Goal: Find specific page/section: Find specific page/section

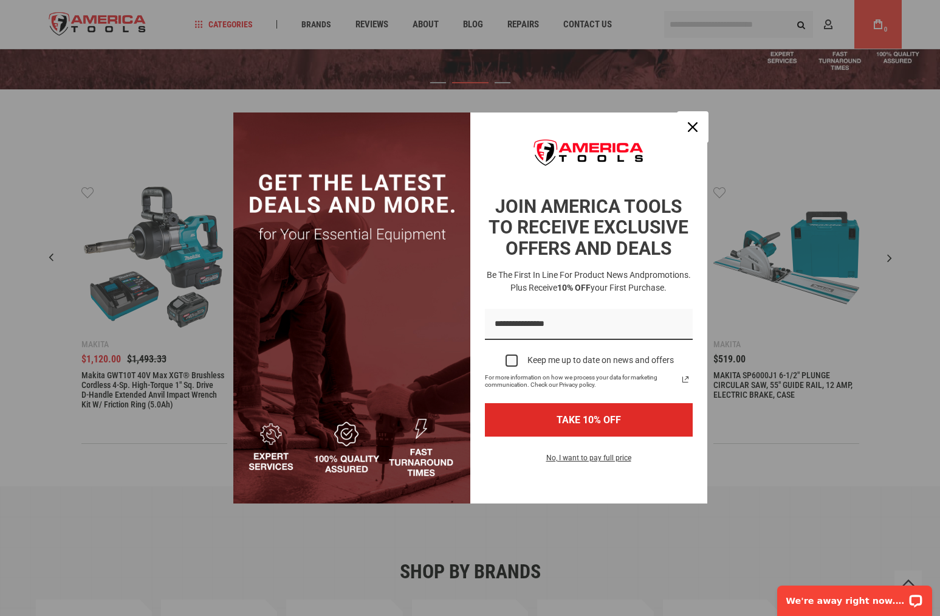
drag, startPoint x: 691, startPoint y: 129, endPoint x: 681, endPoint y: 145, distance: 18.0
click at [691, 129] on icon "close icon" at bounding box center [693, 127] width 10 height 10
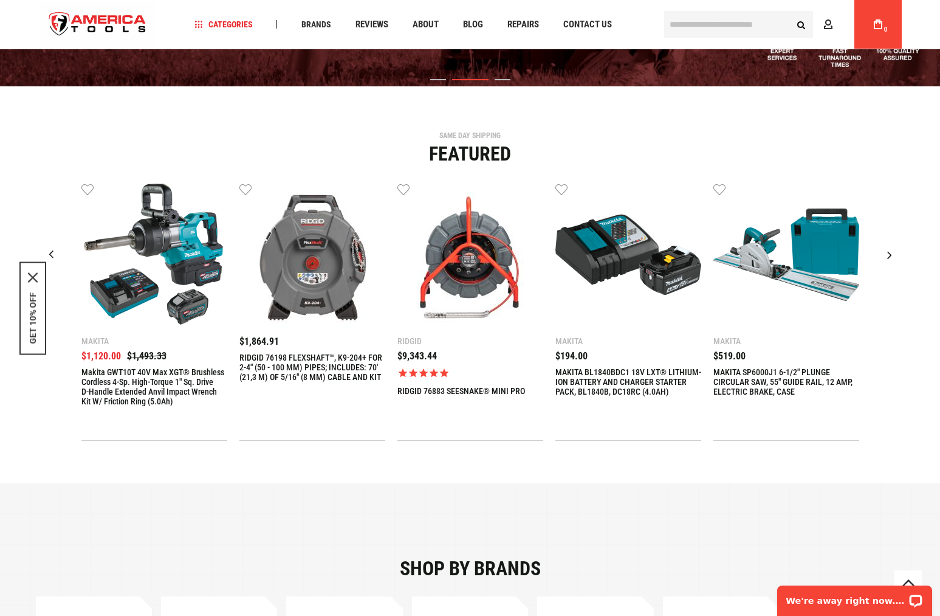
scroll to position [280, 0]
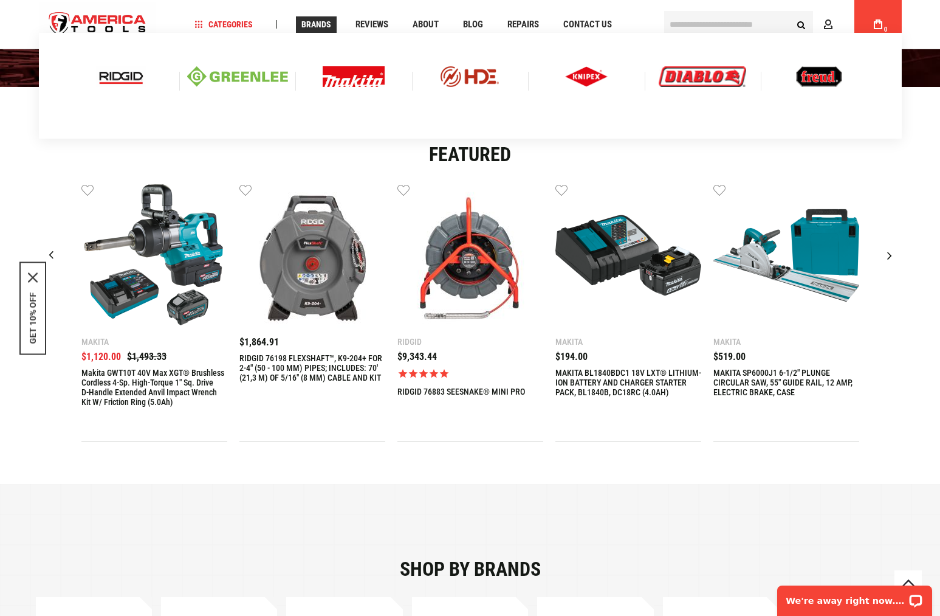
click at [116, 75] on img at bounding box center [121, 76] width 50 height 21
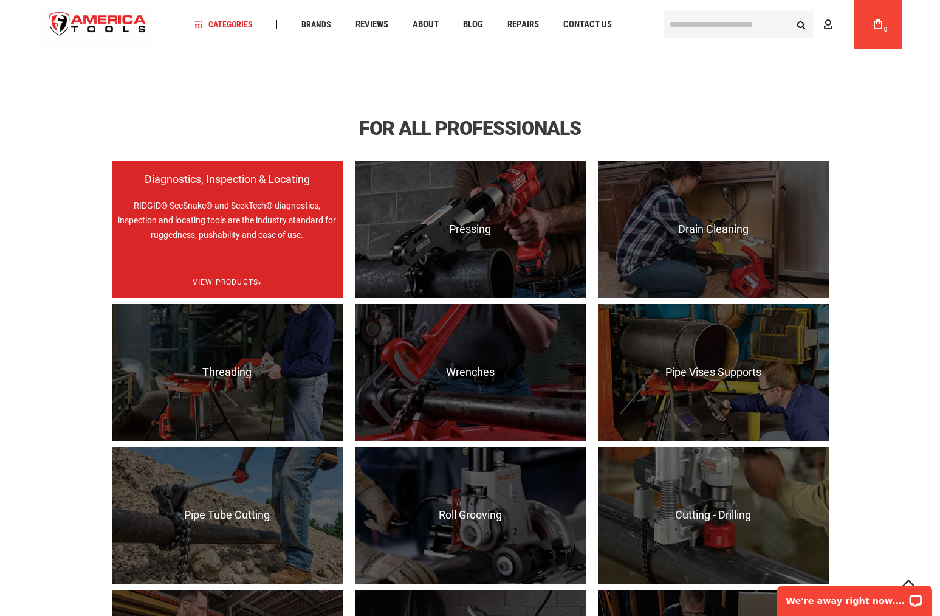
scroll to position [743, 0]
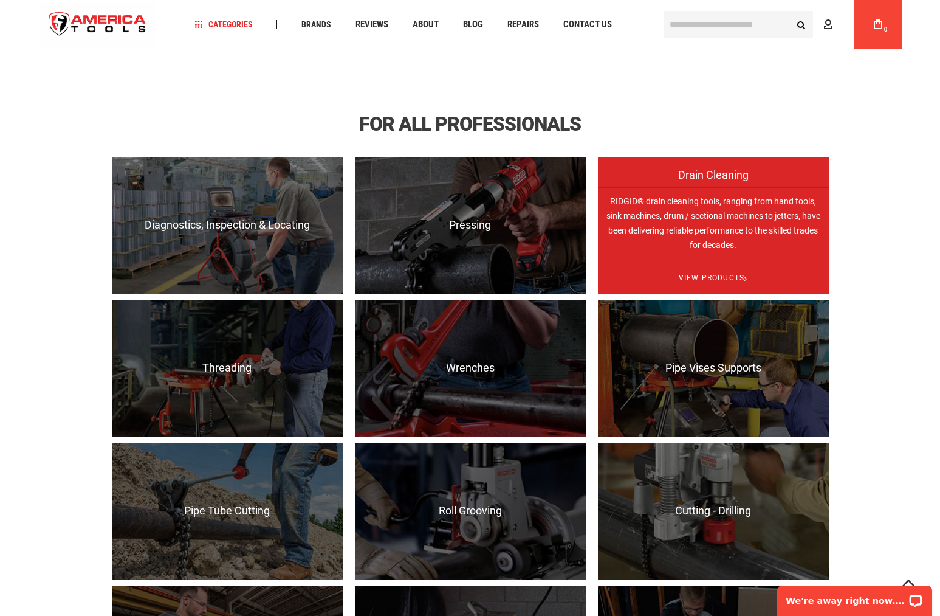
click at [714, 208] on p "RIDGID® drain cleaning tools, ranging from hand tools, sink machines, drum / se…" at bounding box center [713, 255] width 231 height 137
click at [696, 218] on p "RIDGID® drain cleaning tools, ranging from hand tools, sink machines, drum / se…" at bounding box center [713, 255] width 231 height 137
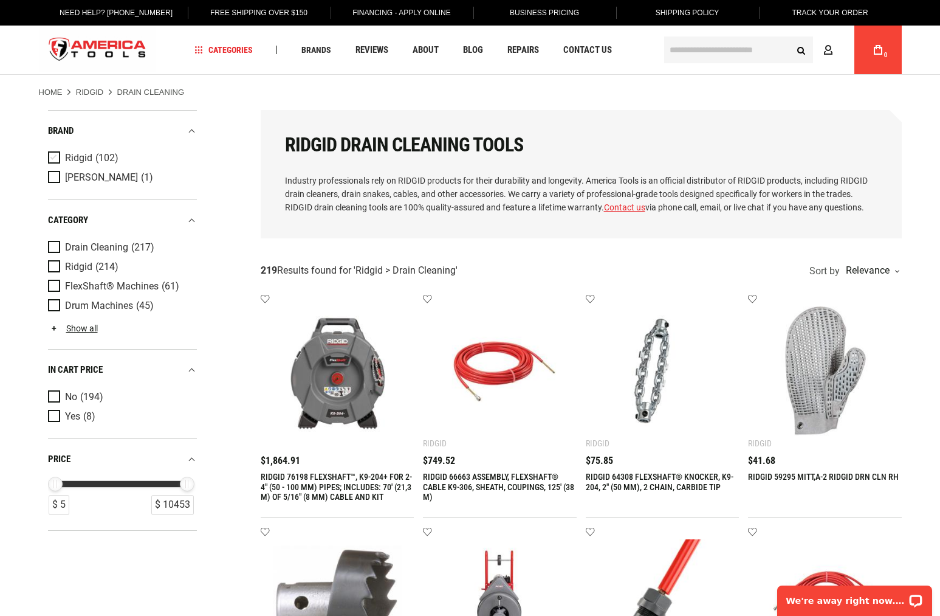
click at [52, 153] on span "Product Filters" at bounding box center [56, 157] width 17 height 13
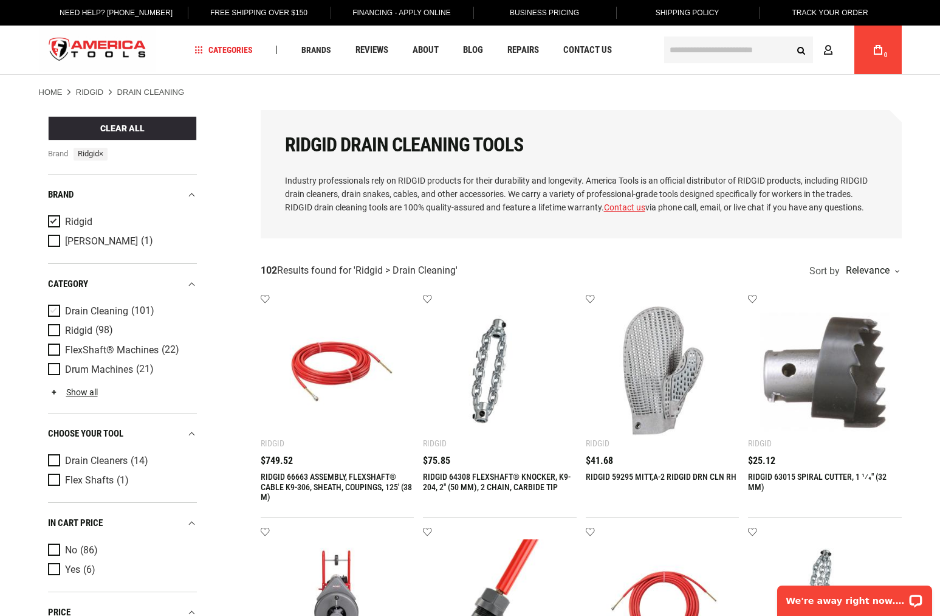
click at [55, 309] on span "Product Filters" at bounding box center [56, 311] width 17 height 13
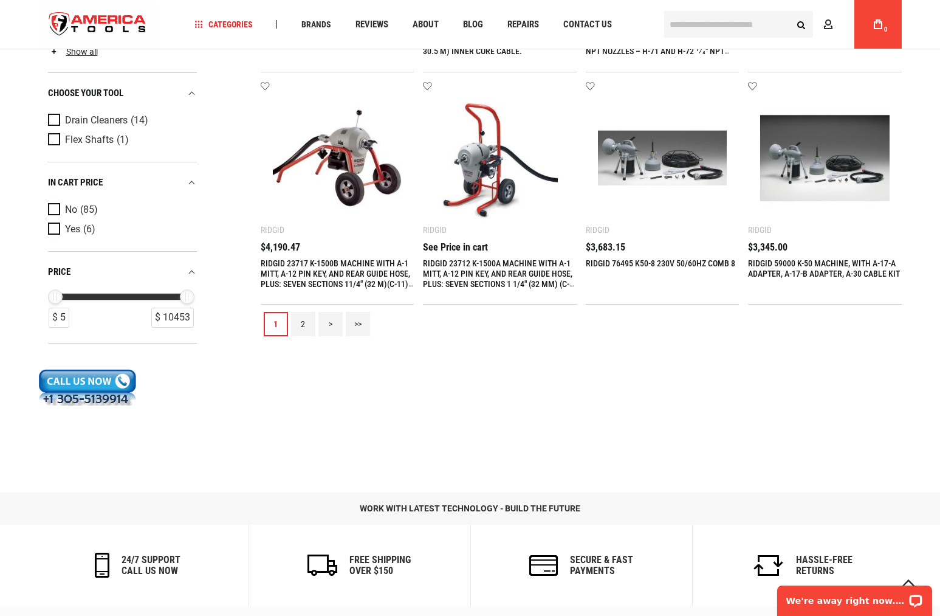
scroll to position [1361, 0]
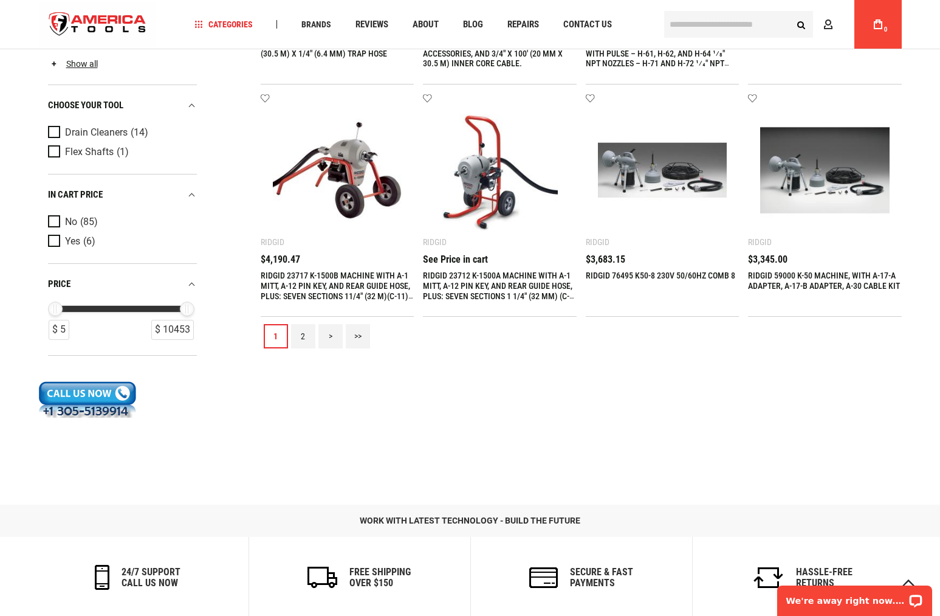
click at [307, 339] on link "2" at bounding box center [303, 336] width 24 height 24
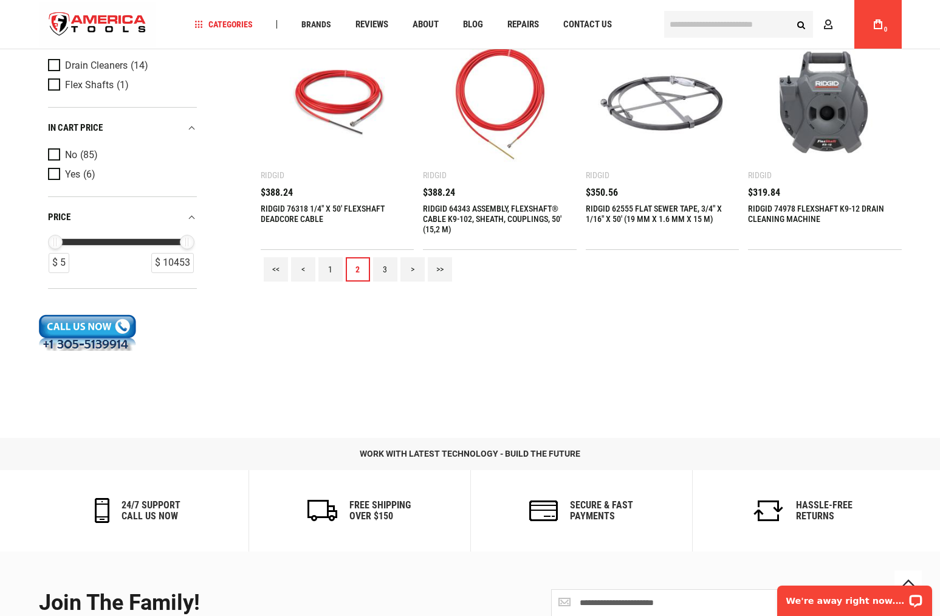
scroll to position [1429, 0]
click at [389, 270] on link "3" at bounding box center [385, 268] width 24 height 24
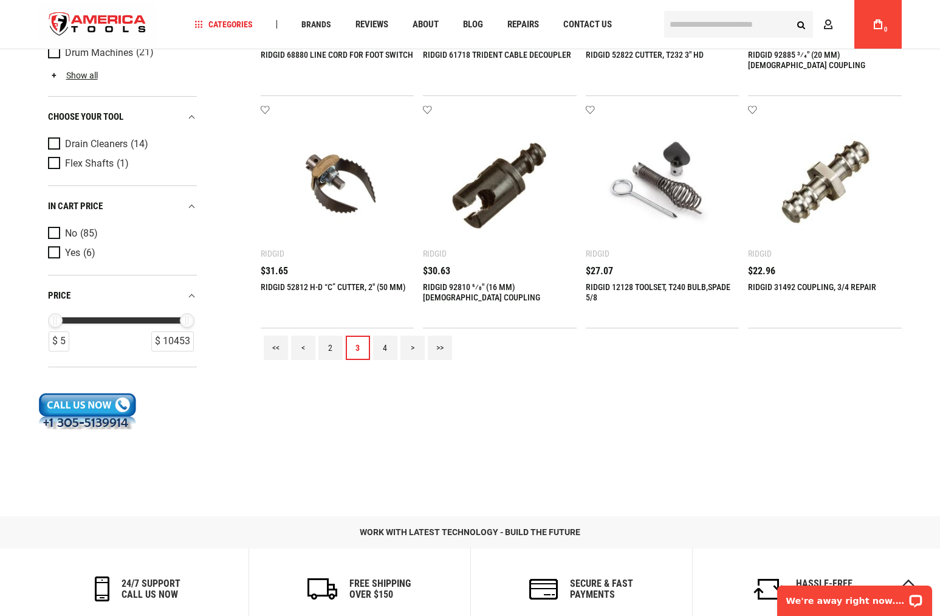
scroll to position [1351, 0]
click at [379, 346] on link "4" at bounding box center [385, 347] width 24 height 24
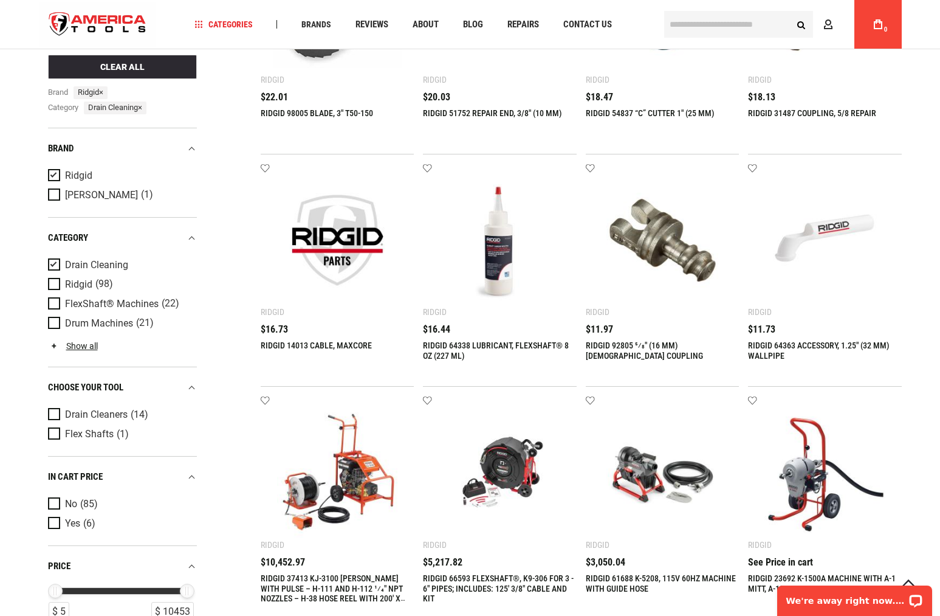
scroll to position [362, 0]
click at [73, 344] on link "Show all" at bounding box center [73, 346] width 50 height 10
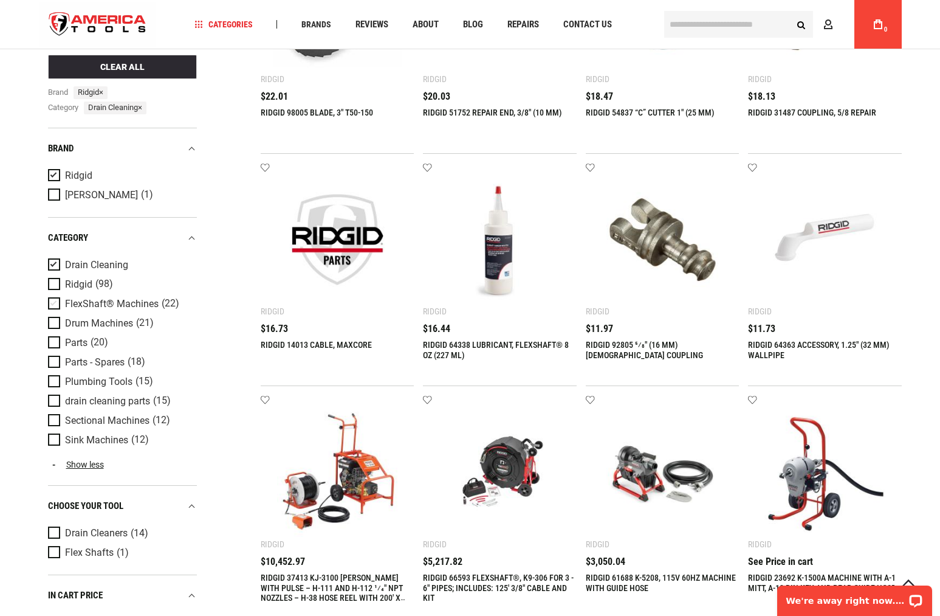
scroll to position [351, 0]
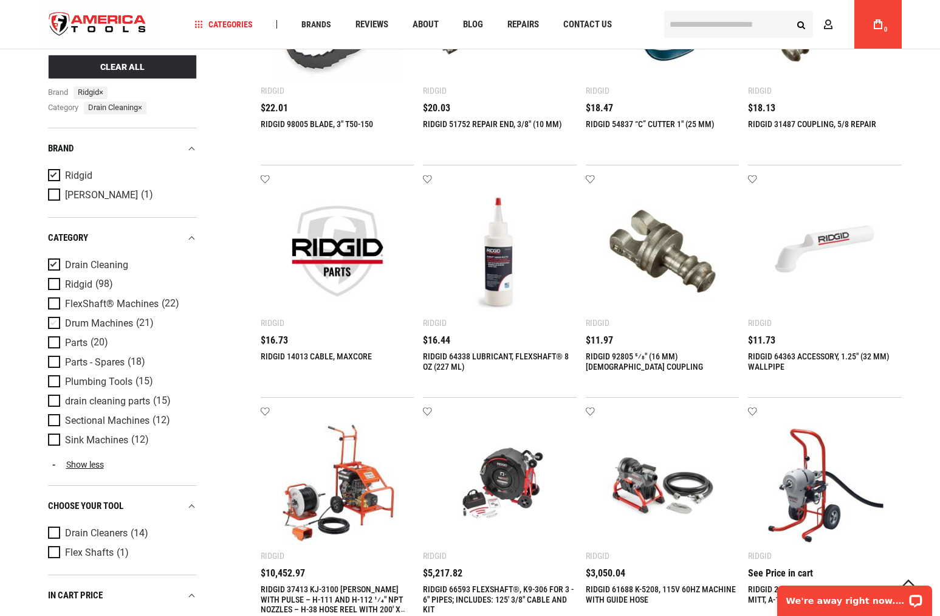
click at [54, 318] on span "Product Filters" at bounding box center [56, 323] width 17 height 13
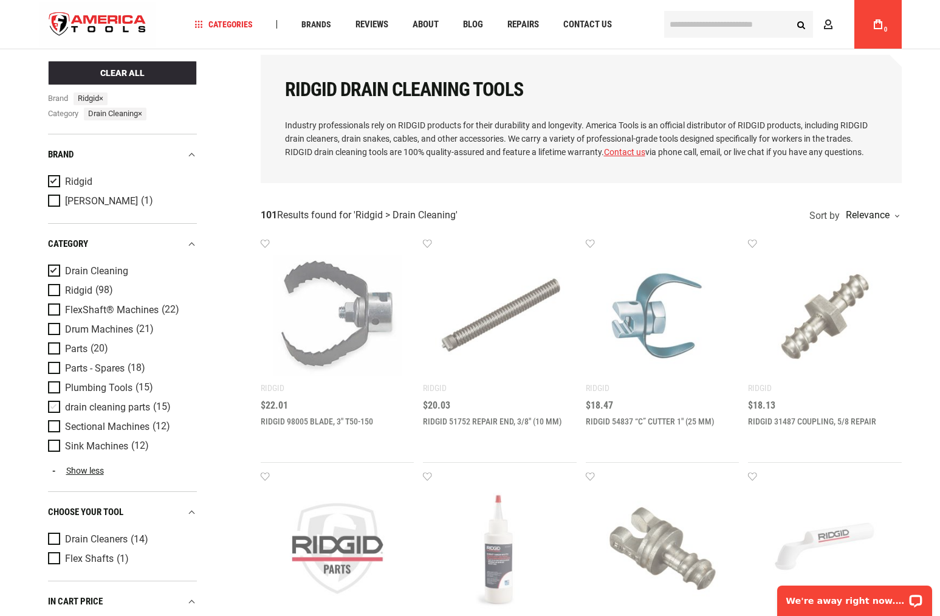
scroll to position [55, 0]
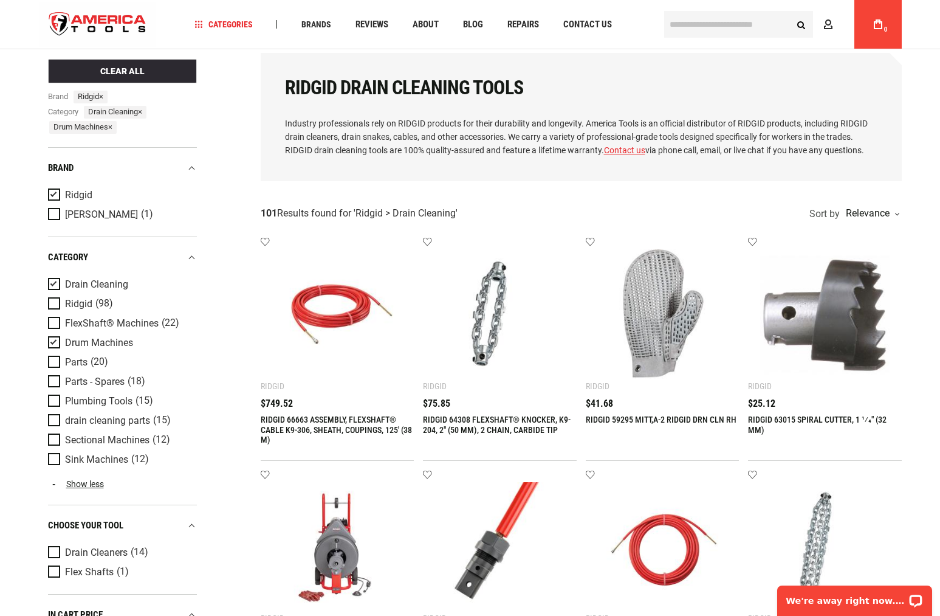
click at [53, 281] on span "Product Filters" at bounding box center [56, 284] width 17 height 13
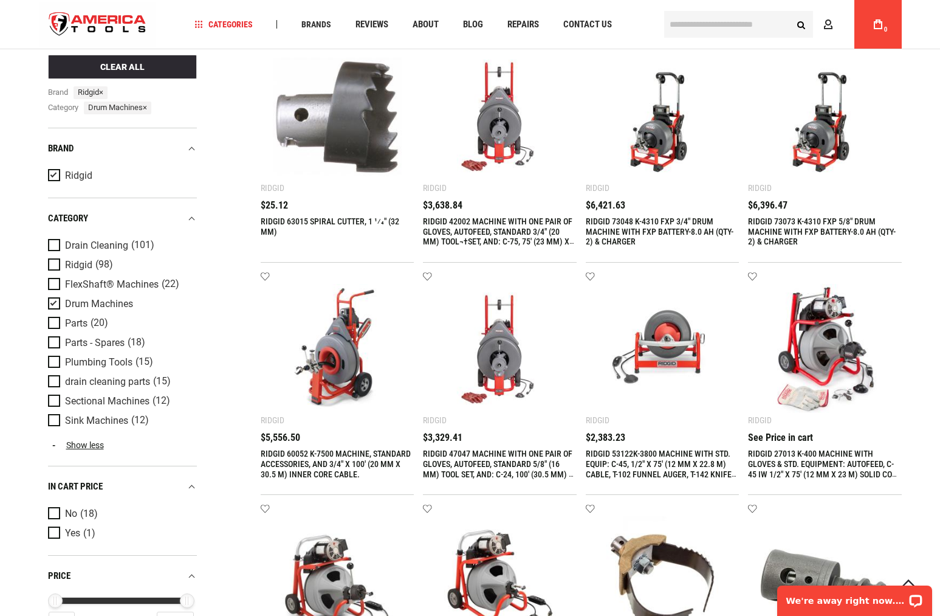
scroll to position [0, 0]
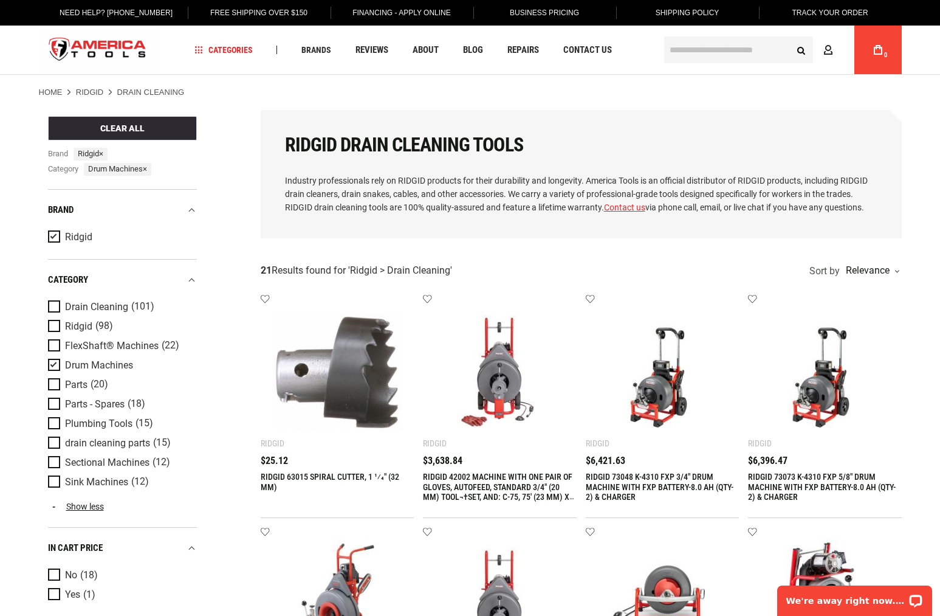
click at [707, 55] on input "text" at bounding box center [738, 49] width 149 height 27
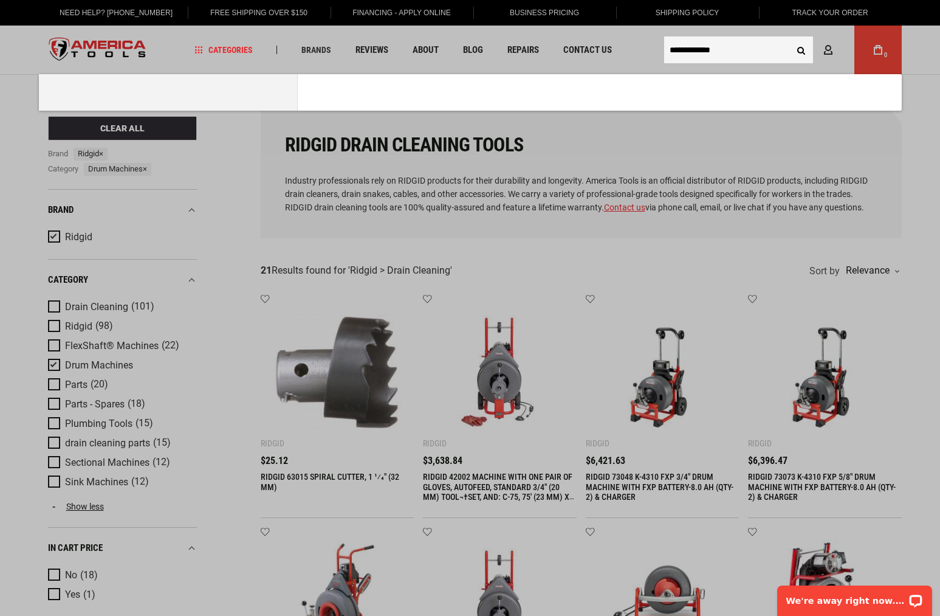
type input "**********"
click at [790, 38] on button "Search" at bounding box center [801, 49] width 23 height 23
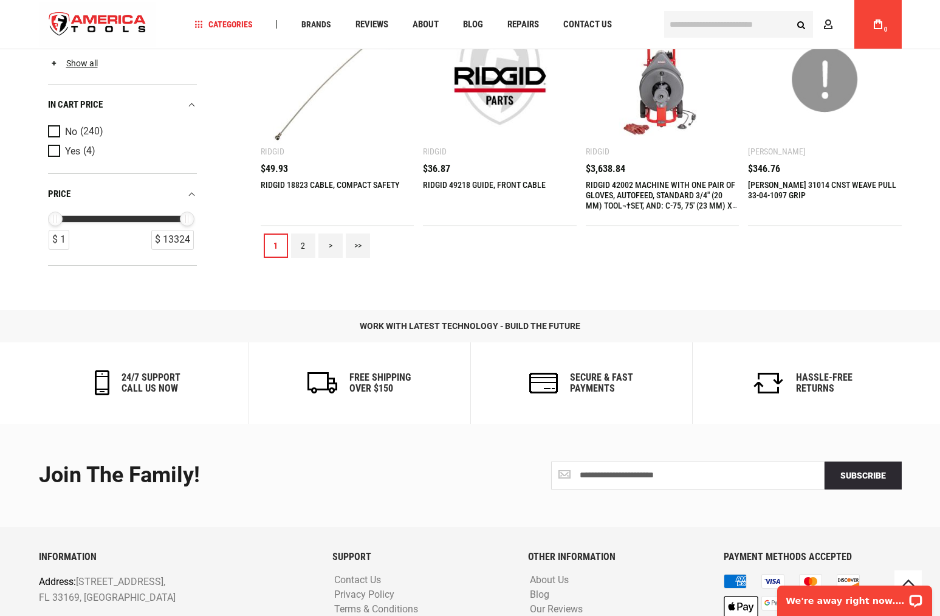
scroll to position [1507, 0]
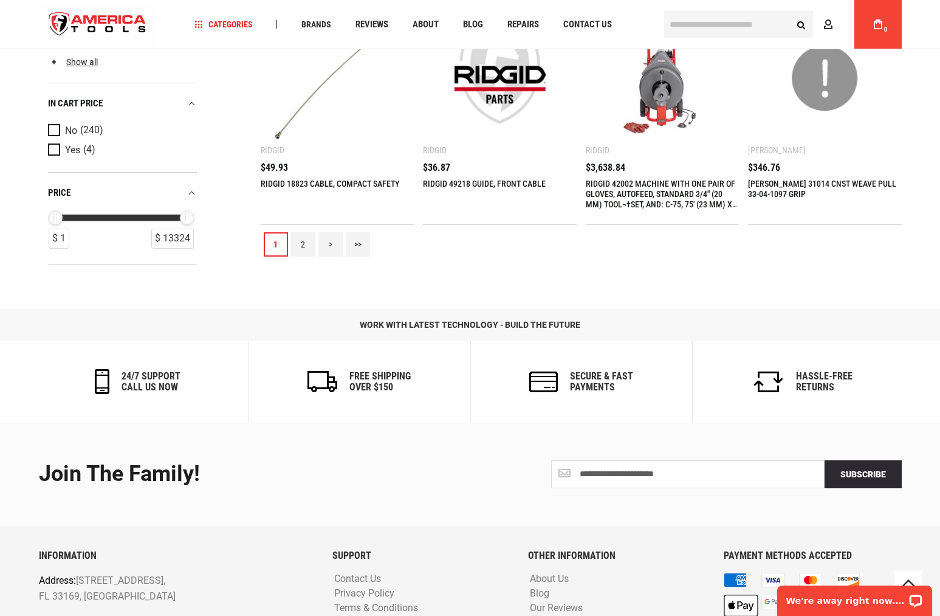
click at [298, 244] on link "2" at bounding box center [303, 244] width 24 height 24
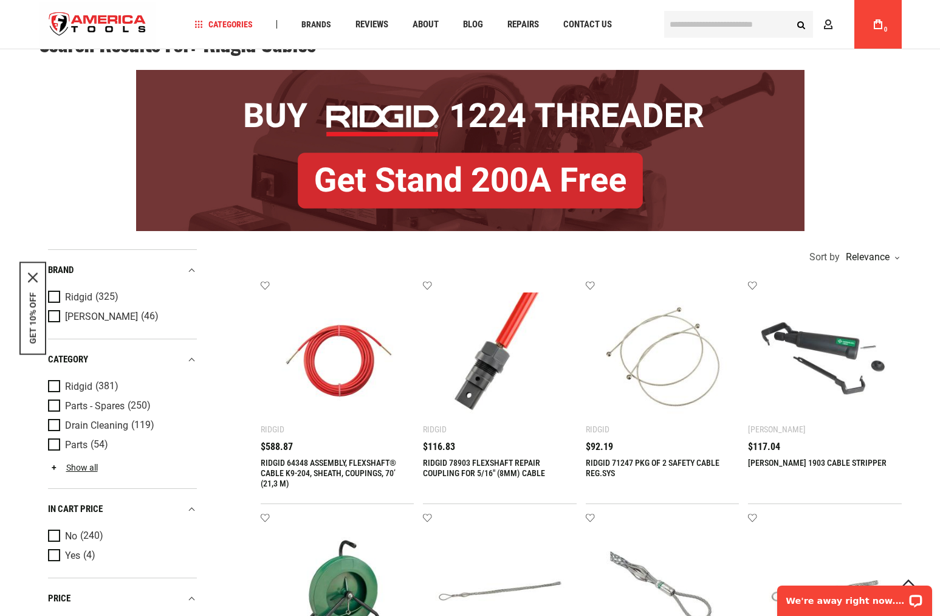
scroll to position [0, 0]
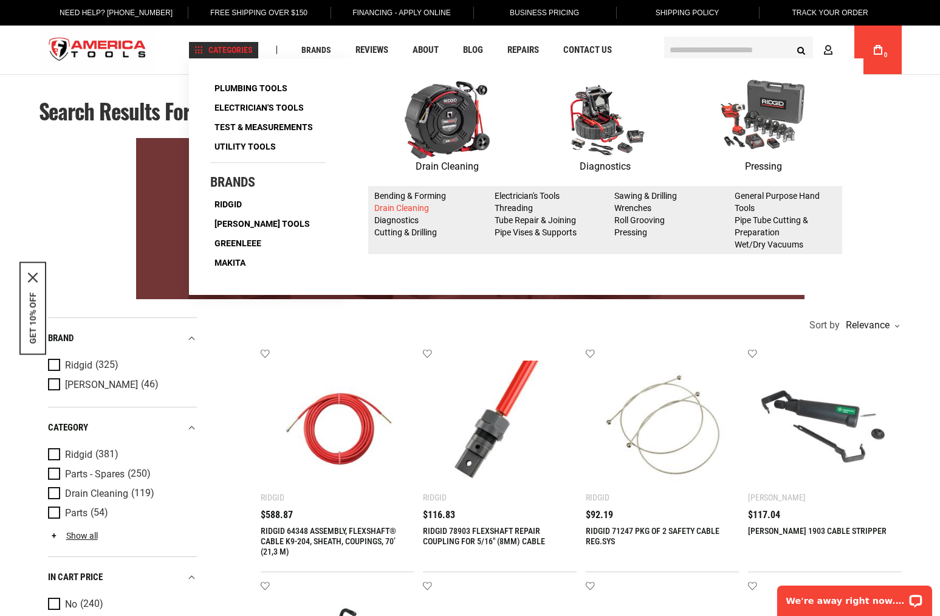
click at [395, 207] on link "Drain Cleaning" at bounding box center [401, 208] width 55 height 10
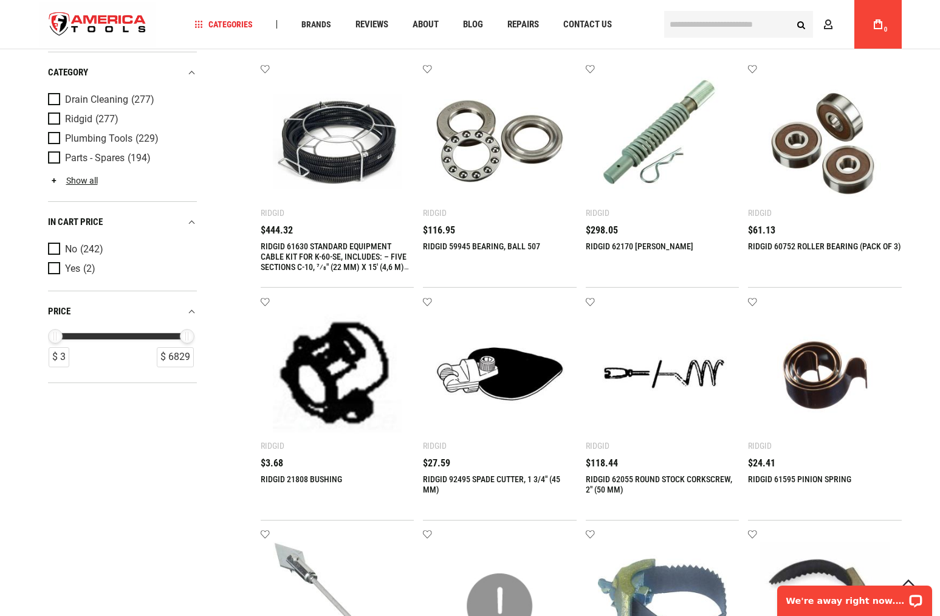
scroll to position [80, 0]
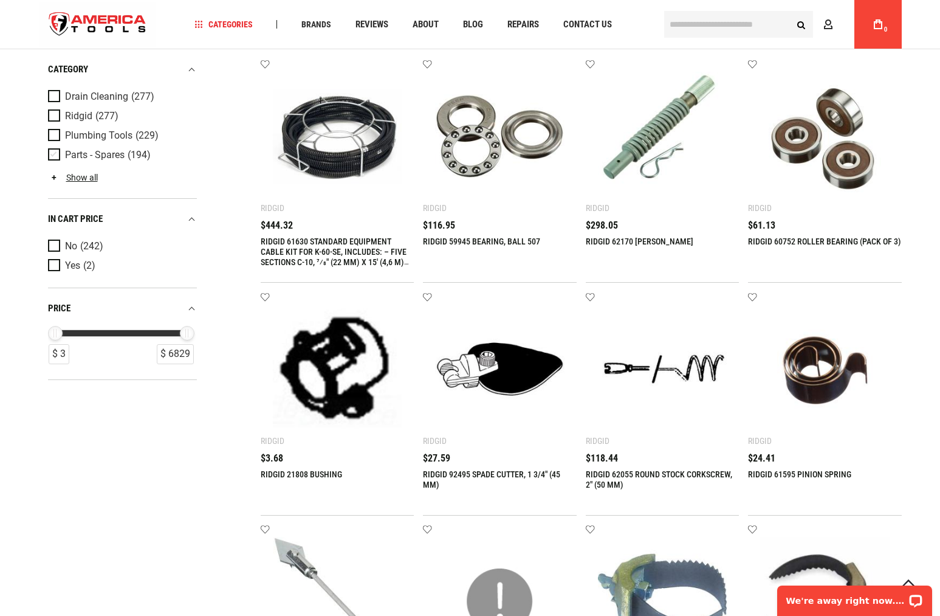
click at [56, 153] on span "Product Filters" at bounding box center [56, 154] width 17 height 13
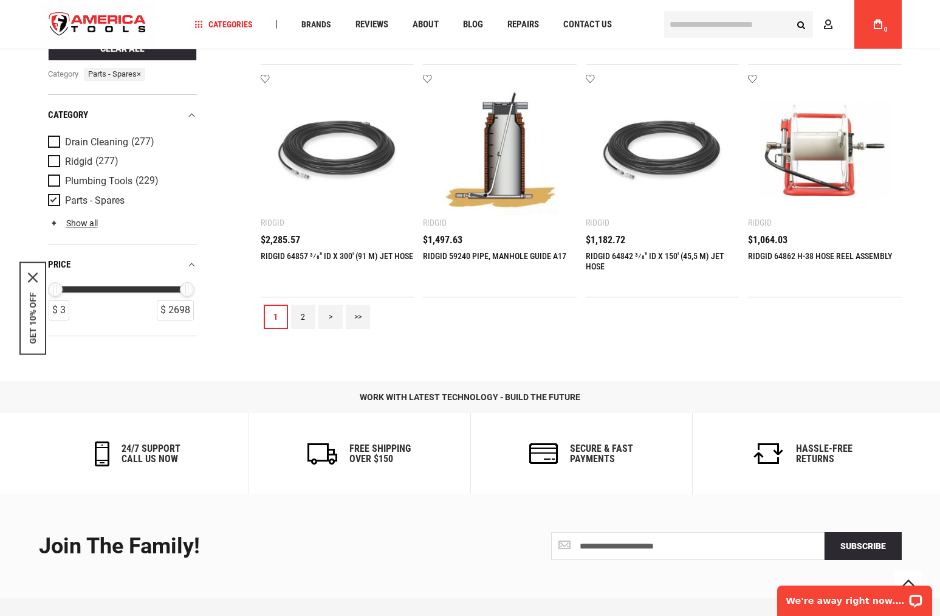
scroll to position [1389, 0]
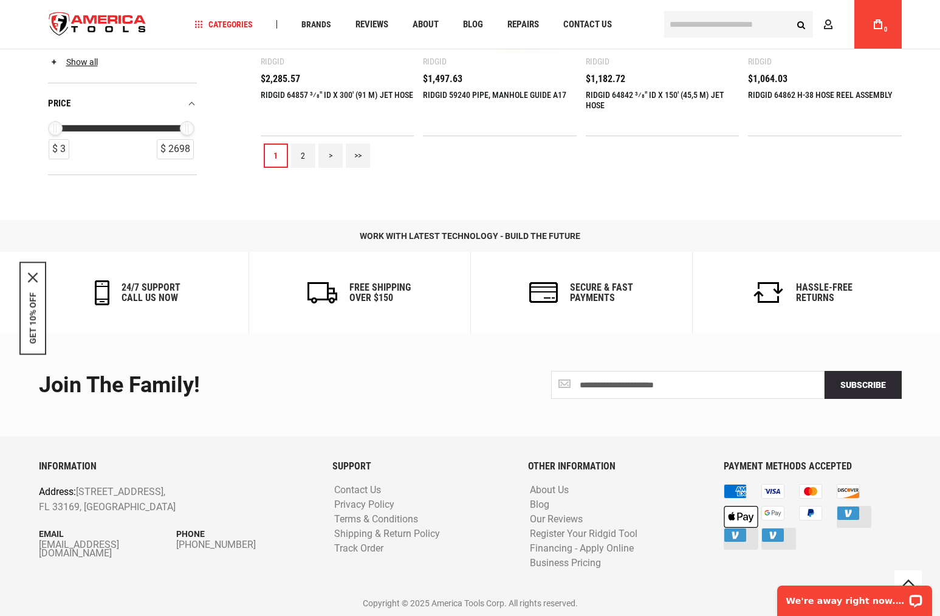
drag, startPoint x: 299, startPoint y: 158, endPoint x: 302, endPoint y: 173, distance: 15.5
click at [299, 158] on link "2" at bounding box center [303, 155] width 24 height 24
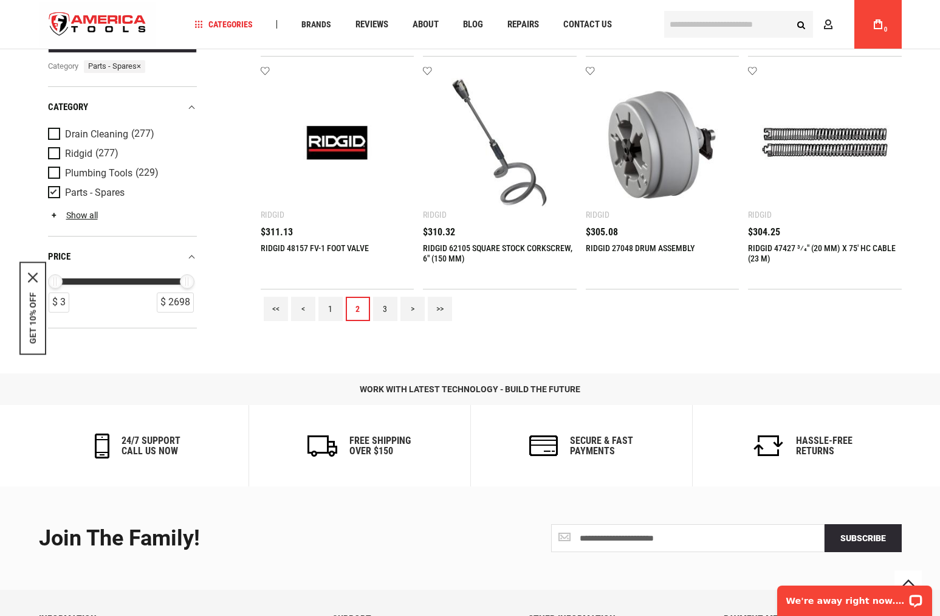
scroll to position [1239, 0]
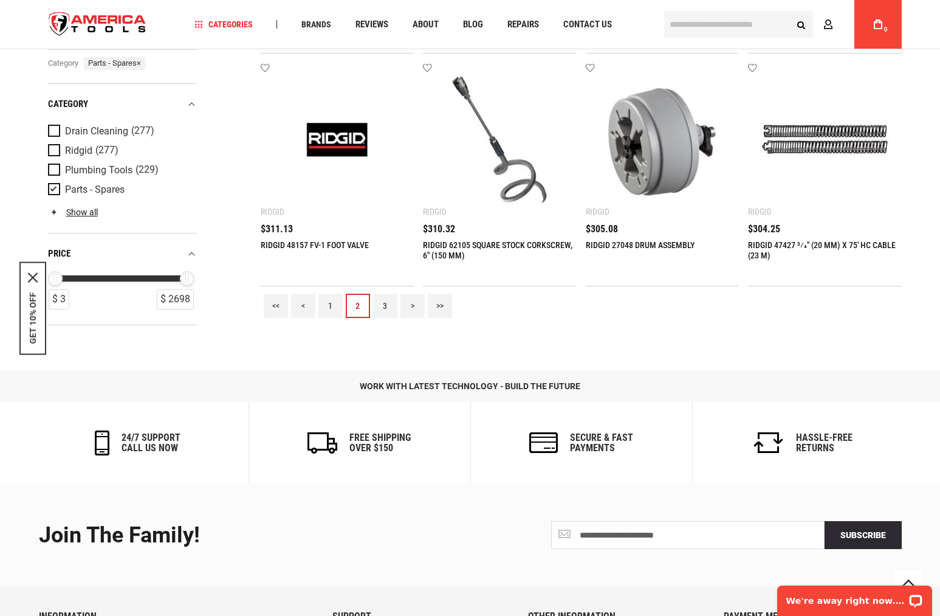
click at [383, 307] on link "3" at bounding box center [385, 306] width 24 height 24
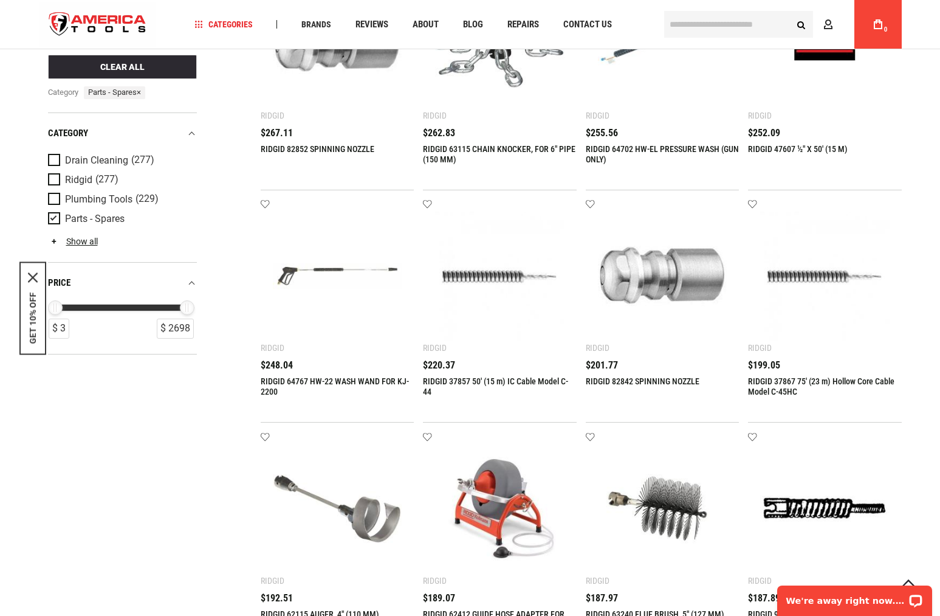
scroll to position [413, 0]
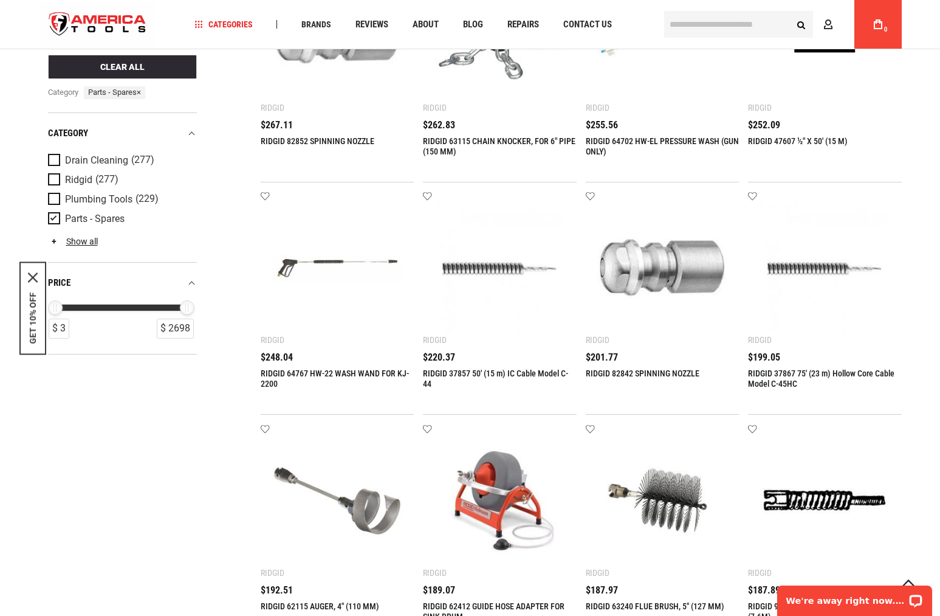
click at [39, 40] on img "store logo" at bounding box center [98, 25] width 118 height 46
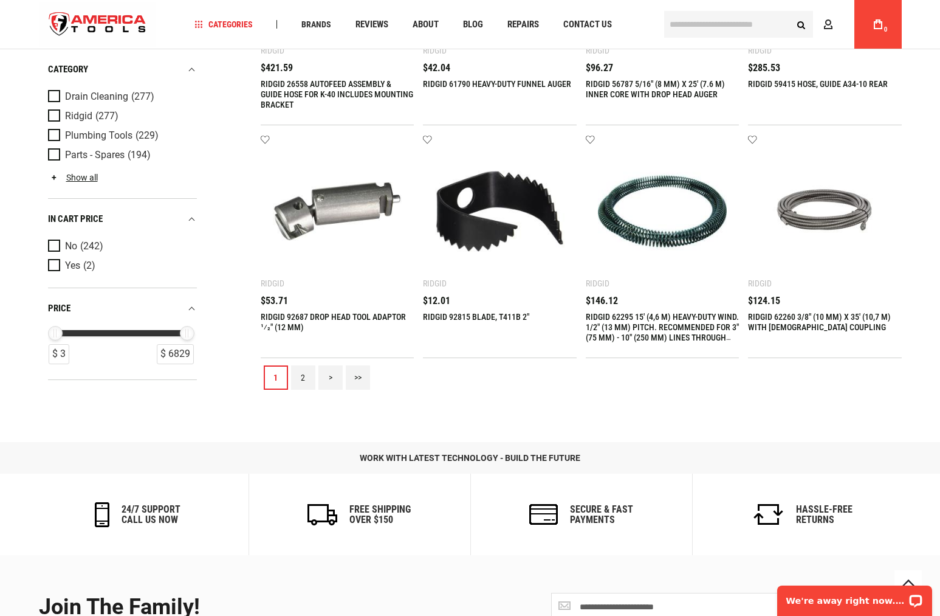
scroll to position [1169, 0]
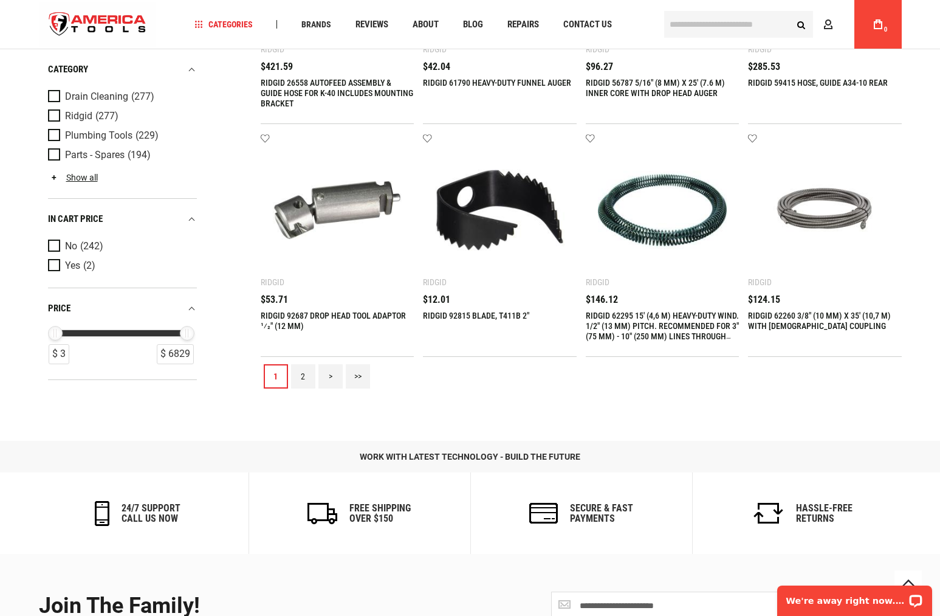
click at [163, 17] on div "Navigation Categories Plumbing Tools Drain Cleaning Diagnostics Pressing Saws" at bounding box center [470, 24] width 863 height 49
